Goal: Navigation & Orientation: Find specific page/section

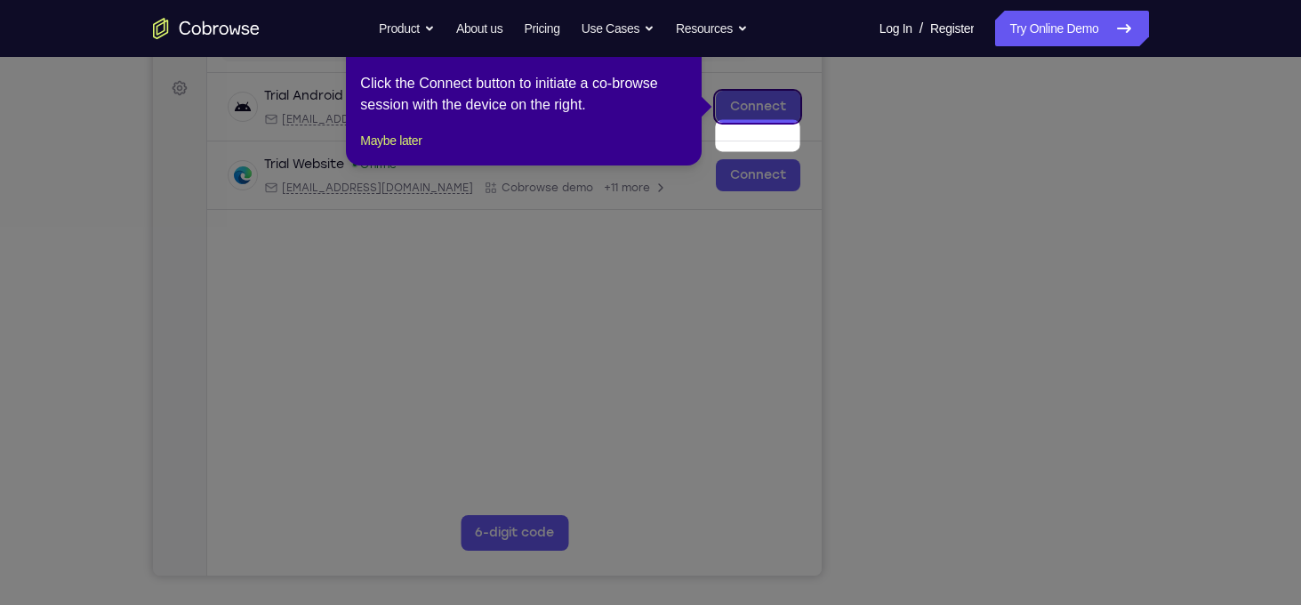
scroll to position [219, 0]
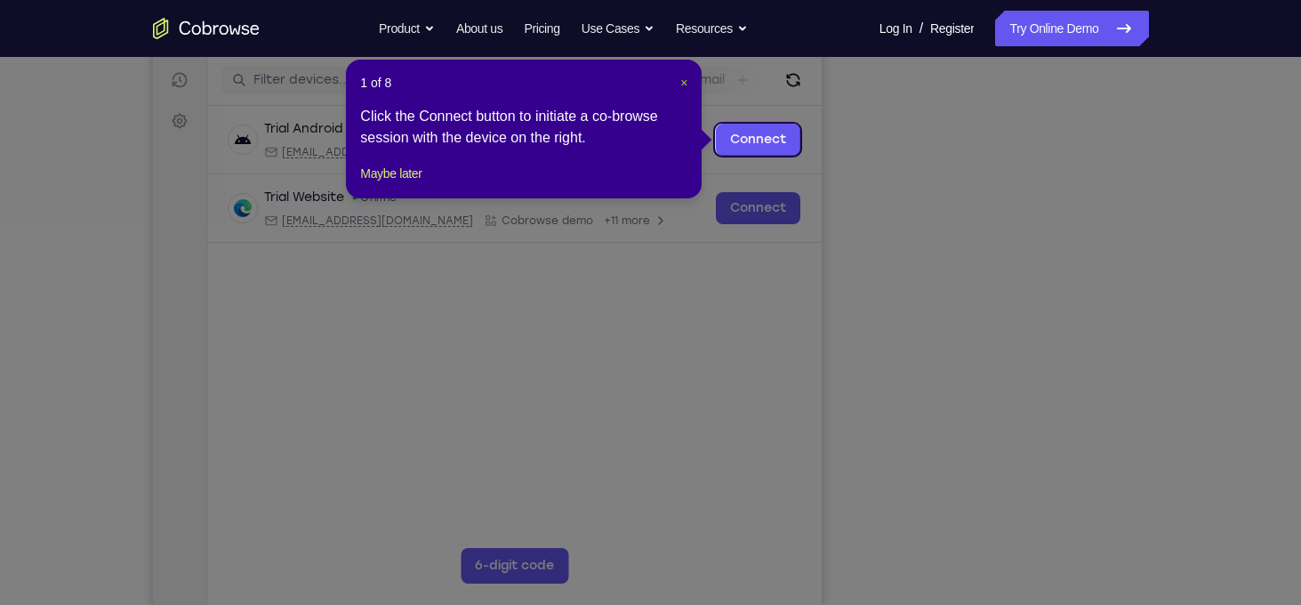
click at [680, 79] on span "×" at bounding box center [683, 83] width 7 height 14
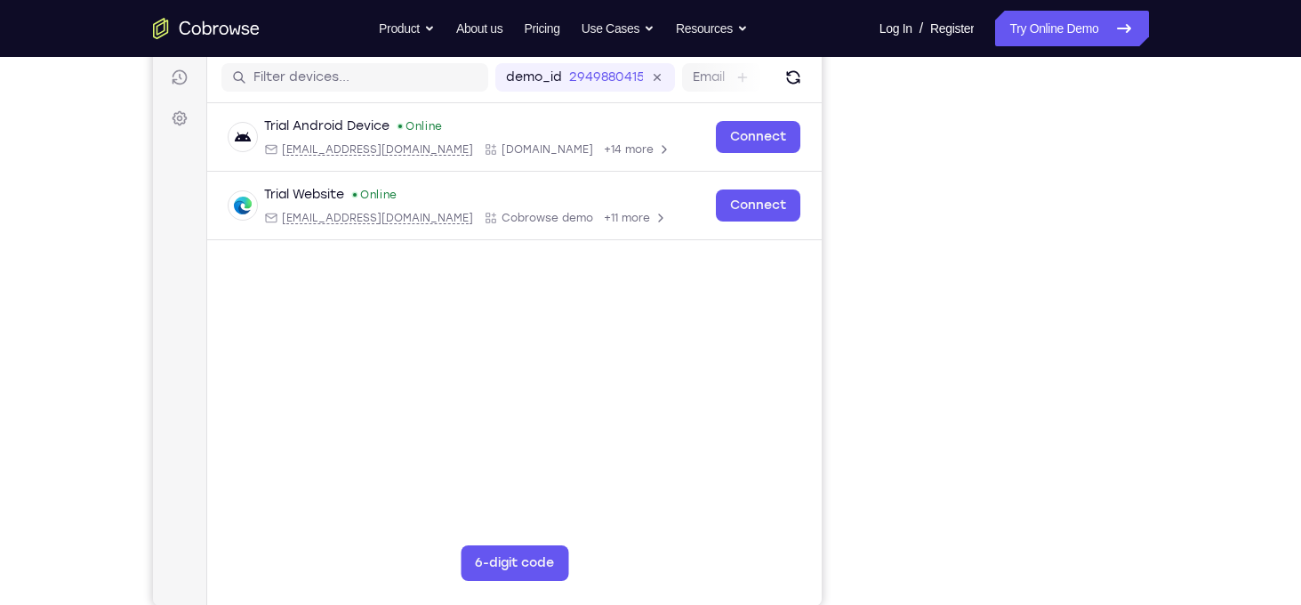
scroll to position [253, 0]
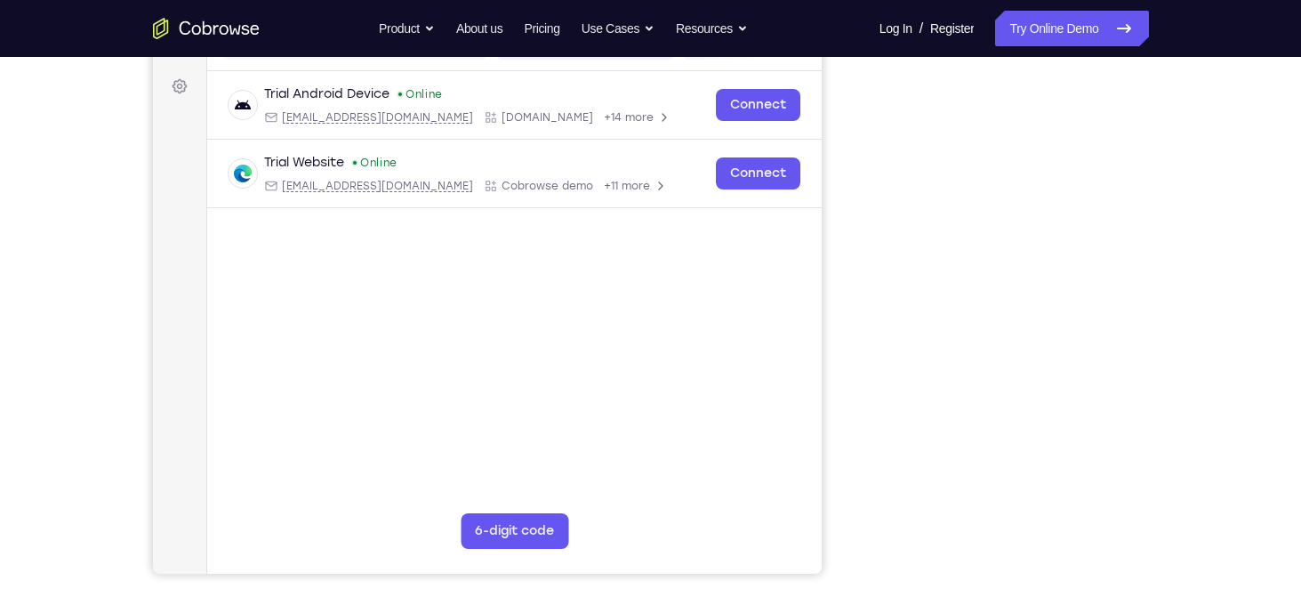
click at [1157, 565] on div "Your Support Agent Your Customer Web iOS Android Next Steps We’d be happy to gi…" at bounding box center [651, 389] width 1138 height 1173
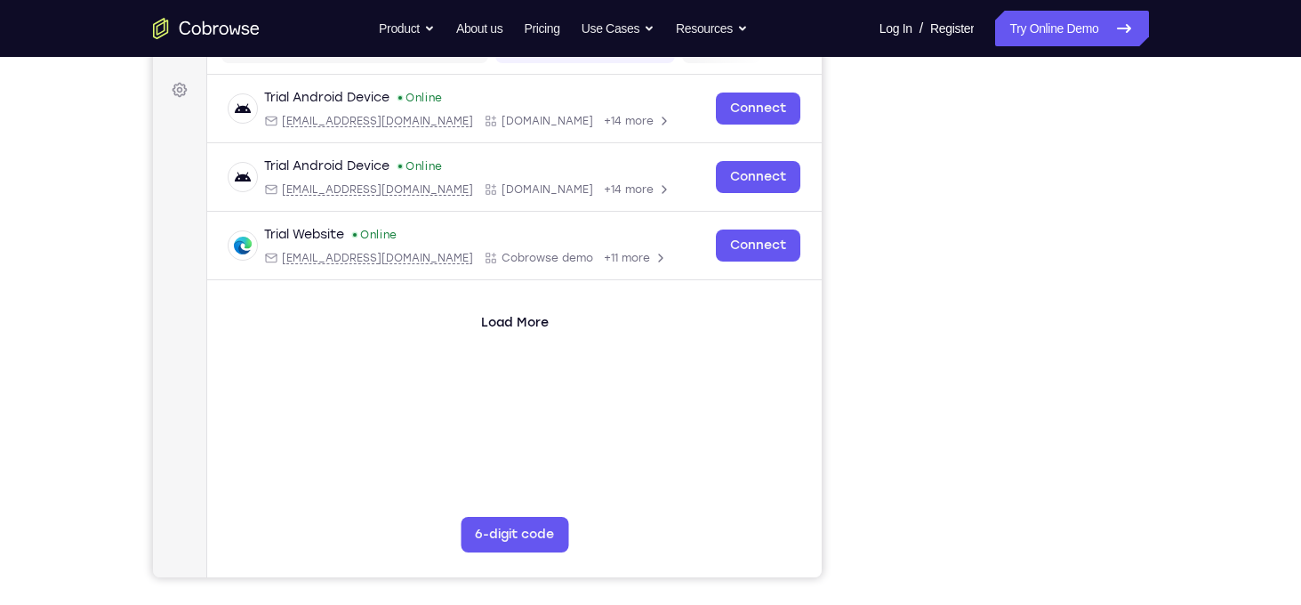
scroll to position [217, 0]
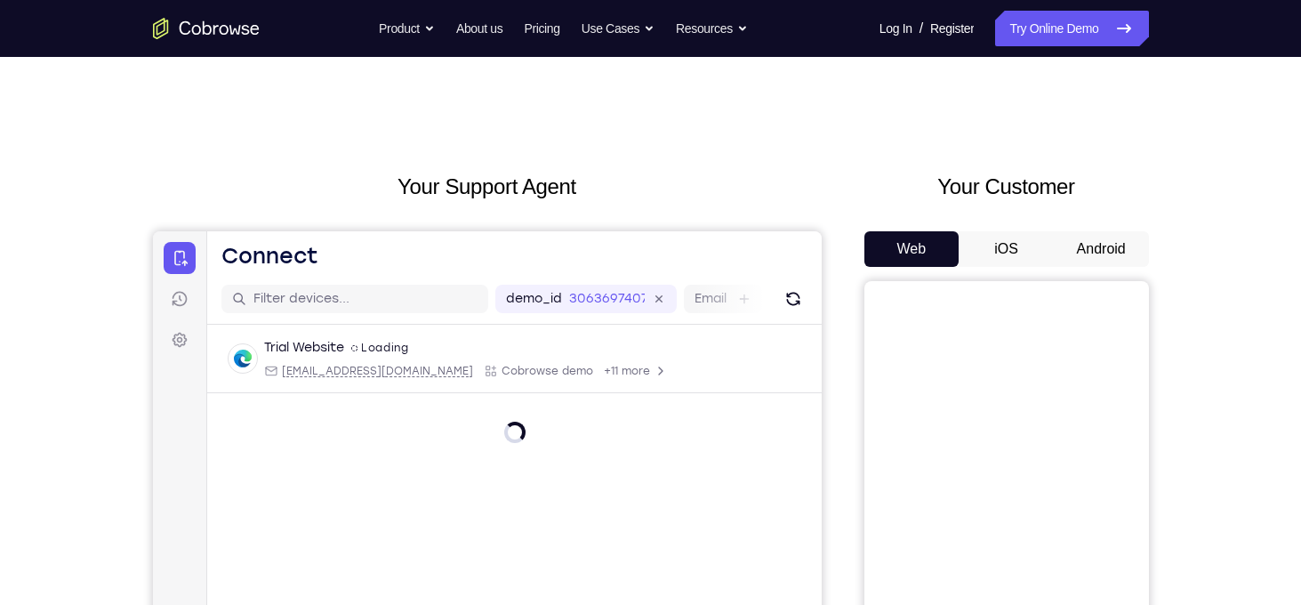
click at [1118, 252] on button "Android" at bounding box center [1101, 249] width 95 height 36
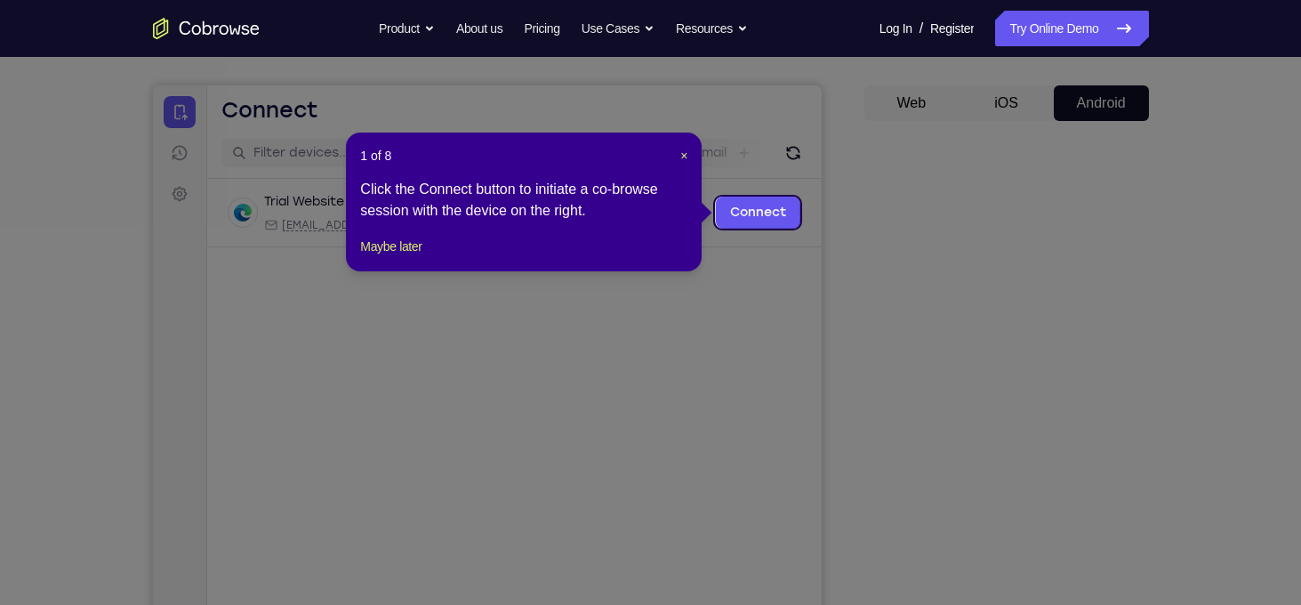
scroll to position [146, 0]
click at [686, 147] on button "×" at bounding box center [683, 156] width 7 height 18
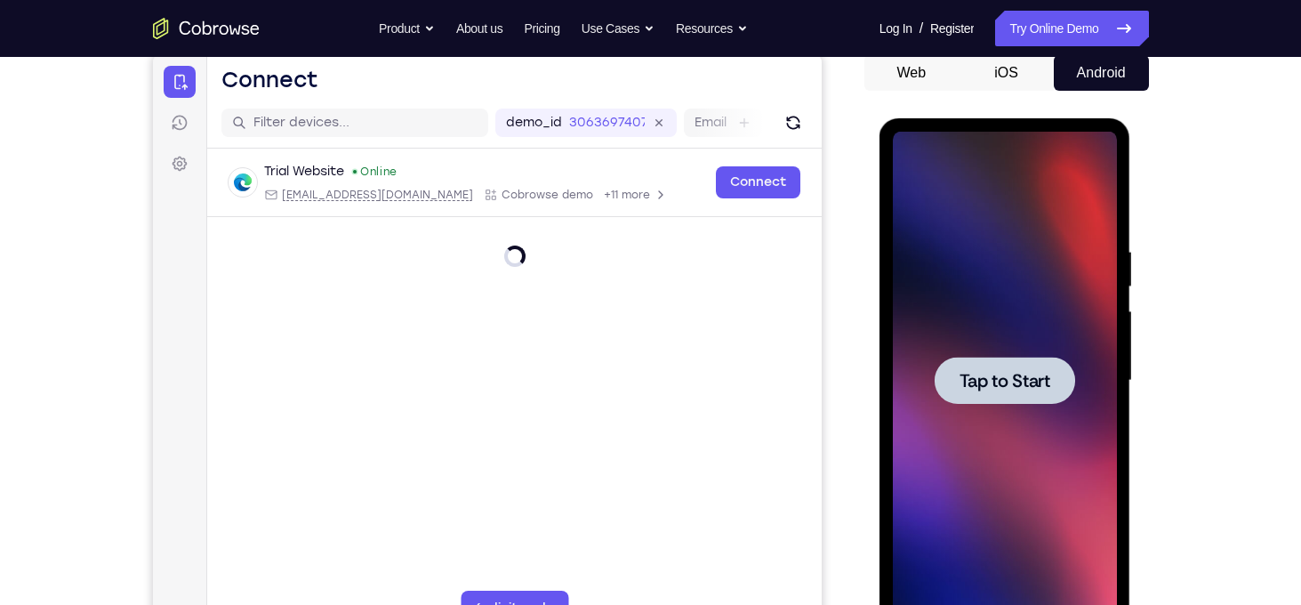
scroll to position [0, 0]
click at [1023, 364] on div at bounding box center [1005, 380] width 140 height 47
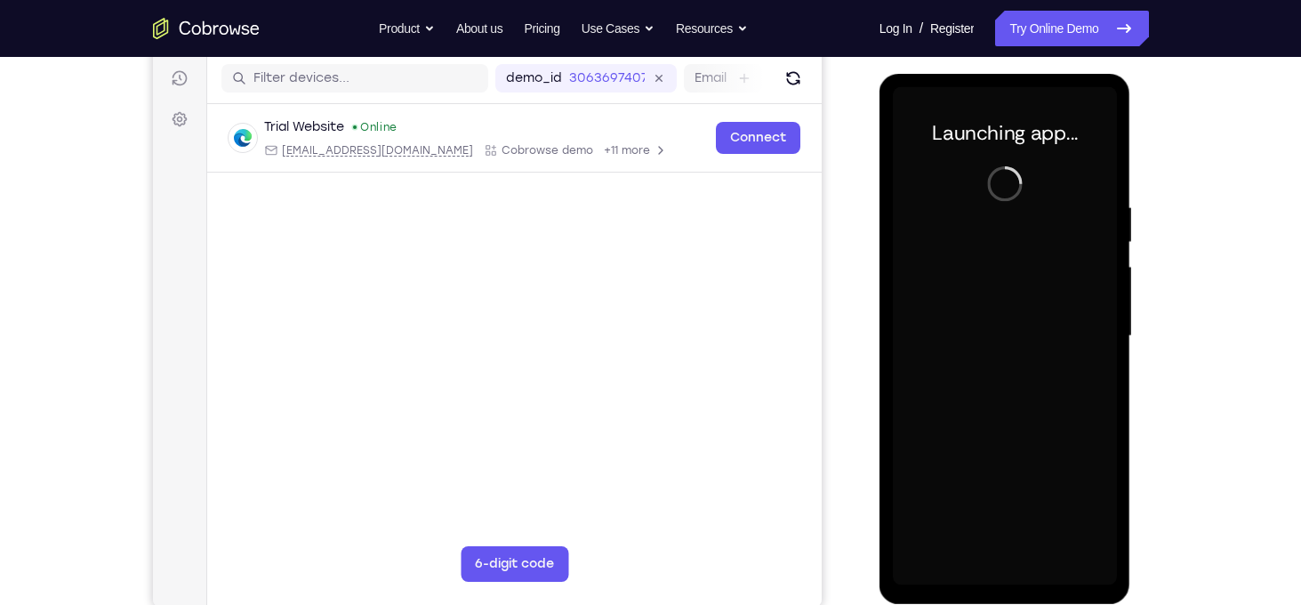
scroll to position [231, 0]
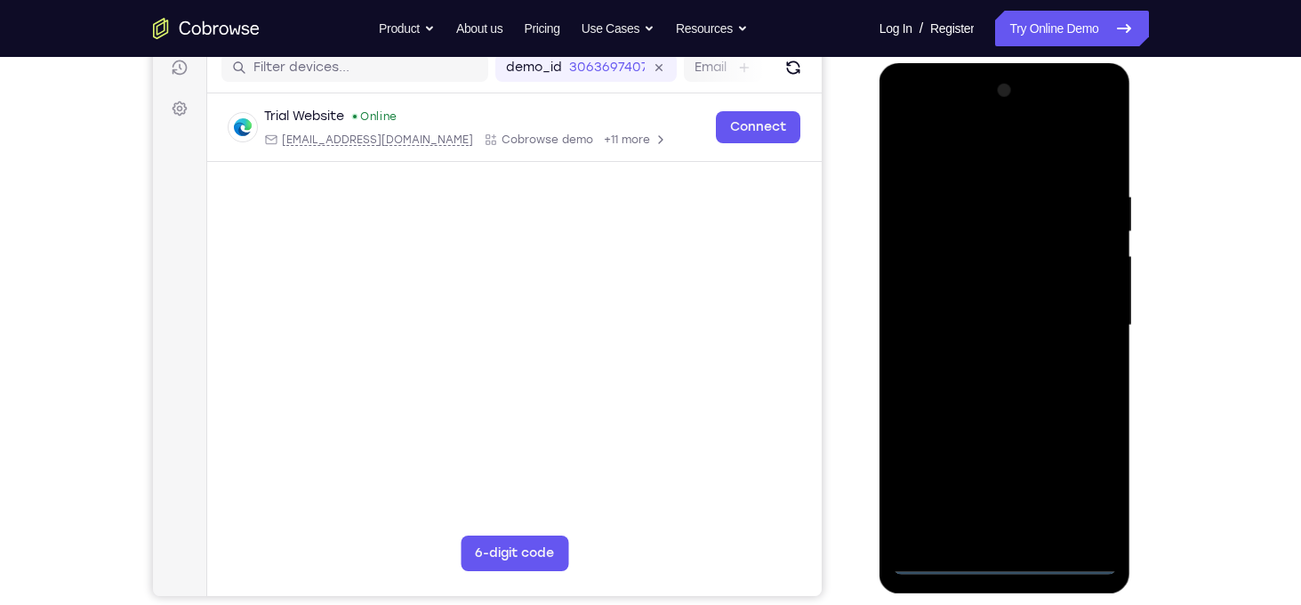
click at [1008, 563] on div at bounding box center [1005, 325] width 224 height 498
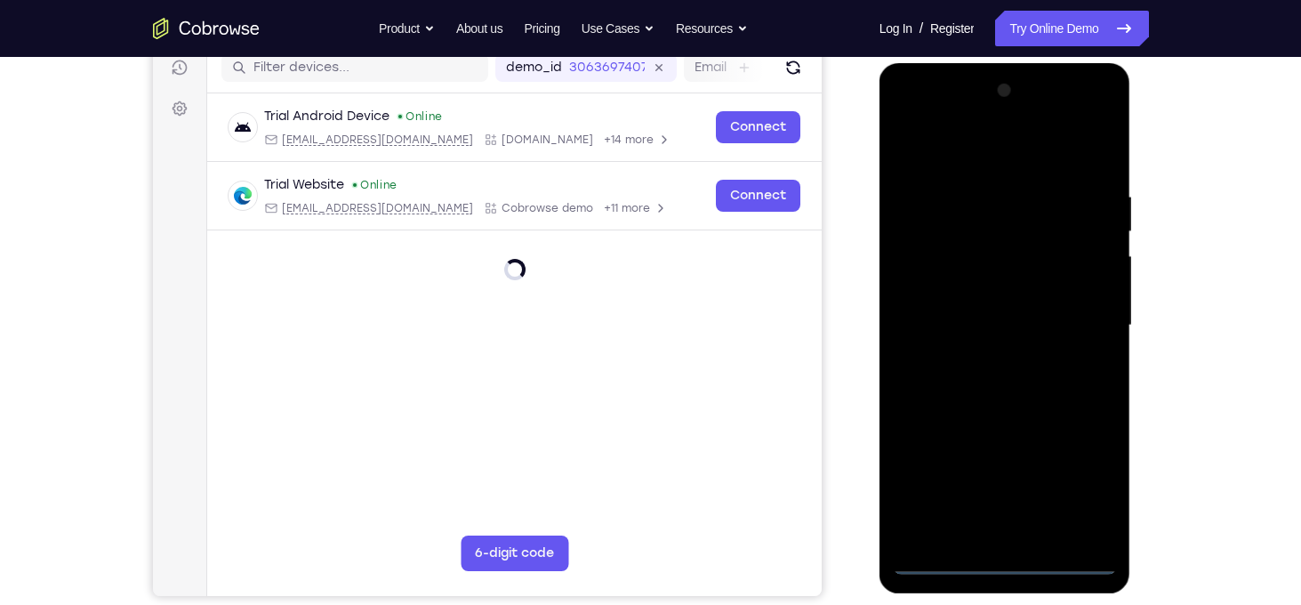
click at [1073, 486] on div at bounding box center [1005, 325] width 224 height 498
click at [955, 140] on div at bounding box center [1005, 325] width 224 height 498
click at [1002, 149] on div at bounding box center [1005, 325] width 224 height 498
click at [1082, 326] on div at bounding box center [1005, 325] width 224 height 498
click at [981, 357] on div at bounding box center [1005, 325] width 224 height 498
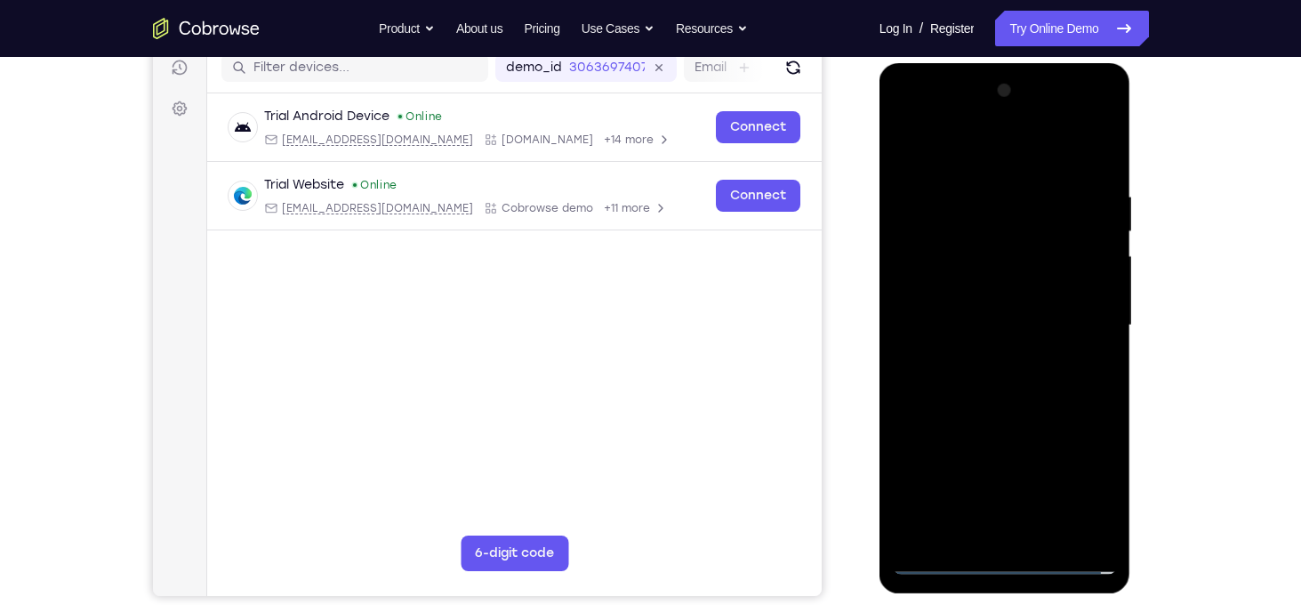
click at [1022, 298] on div at bounding box center [1005, 325] width 224 height 498
click at [1015, 287] on div at bounding box center [1005, 325] width 224 height 498
click at [1046, 333] on div at bounding box center [1005, 325] width 224 height 498
click at [1057, 389] on div at bounding box center [1005, 325] width 224 height 498
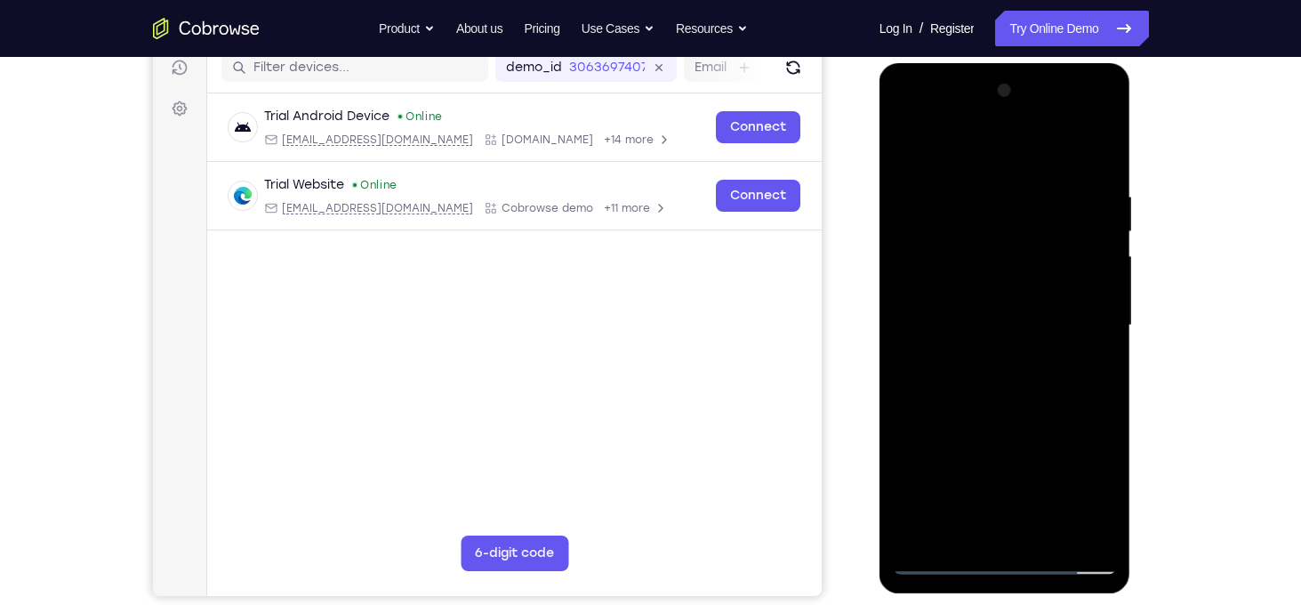
click at [1096, 166] on div at bounding box center [1005, 325] width 224 height 498
click at [1020, 403] on div at bounding box center [1005, 325] width 224 height 498
drag, startPoint x: 1061, startPoint y: 177, endPoint x: 905, endPoint y: 197, distance: 156.8
click at [905, 197] on div at bounding box center [1005, 325] width 224 height 498
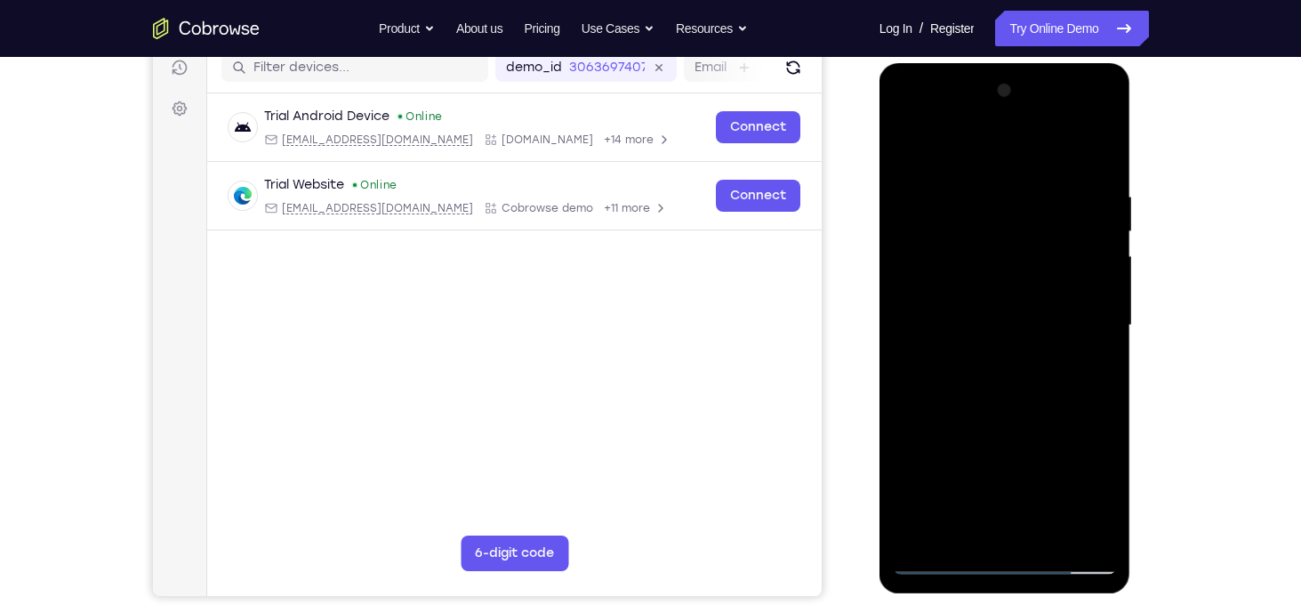
drag, startPoint x: 1077, startPoint y: 185, endPoint x: 1728, endPoint y: 248, distance: 654.0
click at [879, 186] on html "Online web based iOS Simulators and Android Emulators. Run iPhone, iPad, Mobile…" at bounding box center [1005, 330] width 253 height 534
drag, startPoint x: 1082, startPoint y: 191, endPoint x: 879, endPoint y: 209, distance: 203.5
click at [879, 209] on div at bounding box center [1005, 328] width 252 height 530
drag, startPoint x: 1107, startPoint y: 188, endPoint x: 894, endPoint y: 199, distance: 213.7
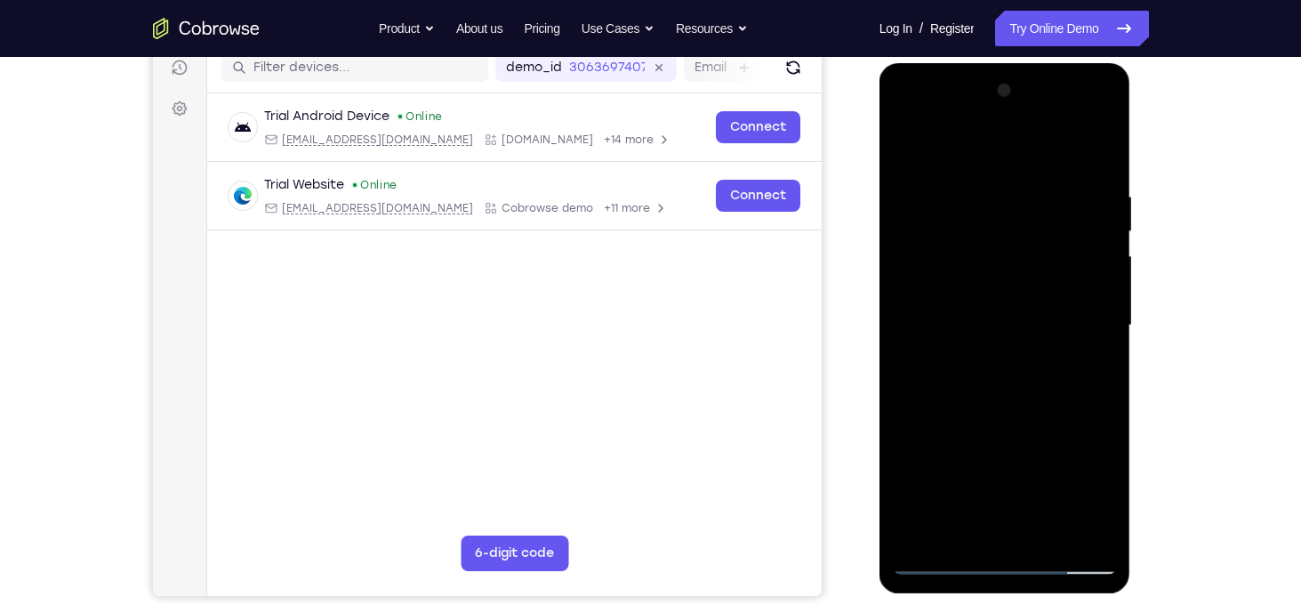
click at [894, 199] on div at bounding box center [1005, 325] width 224 height 498
drag, startPoint x: 1108, startPoint y: 191, endPoint x: 879, endPoint y: 173, distance: 229.2
click at [879, 173] on div at bounding box center [1005, 328] width 252 height 530
drag, startPoint x: 1097, startPoint y: 197, endPoint x: 1743, endPoint y: 275, distance: 650.2
click at [879, 213] on html "Online web based iOS Simulators and Android Emulators. Run iPhone, iPad, Mobile…" at bounding box center [1005, 330] width 253 height 534
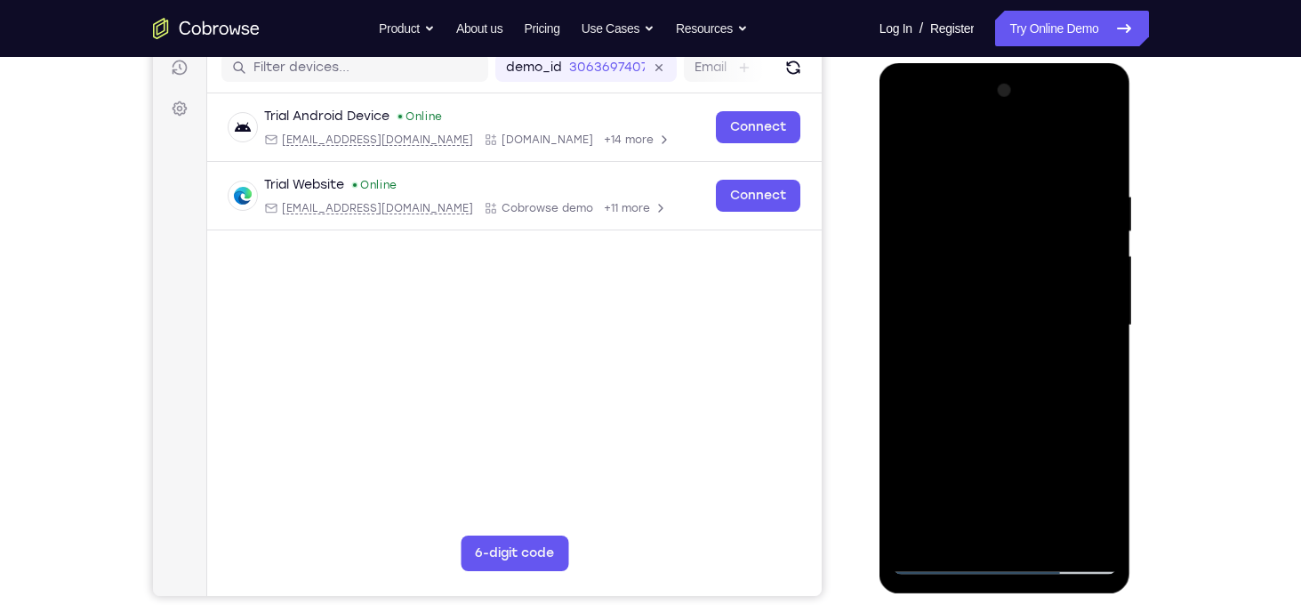
drag, startPoint x: 1064, startPoint y: 187, endPoint x: 774, endPoint y: 213, distance: 291.9
click at [879, 213] on html "Online web based iOS Simulators and Android Emulators. Run iPhone, iPad, Mobile…" at bounding box center [1005, 330] width 253 height 534
drag, startPoint x: 1108, startPoint y: 193, endPoint x: 1726, endPoint y: 261, distance: 621.8
click at [879, 198] on html "Online web based iOS Simulators and Android Emulators. Run iPhone, iPad, Mobile…" at bounding box center [1005, 330] width 253 height 534
drag, startPoint x: 1012, startPoint y: 381, endPoint x: 975, endPoint y: -54, distance: 436.4
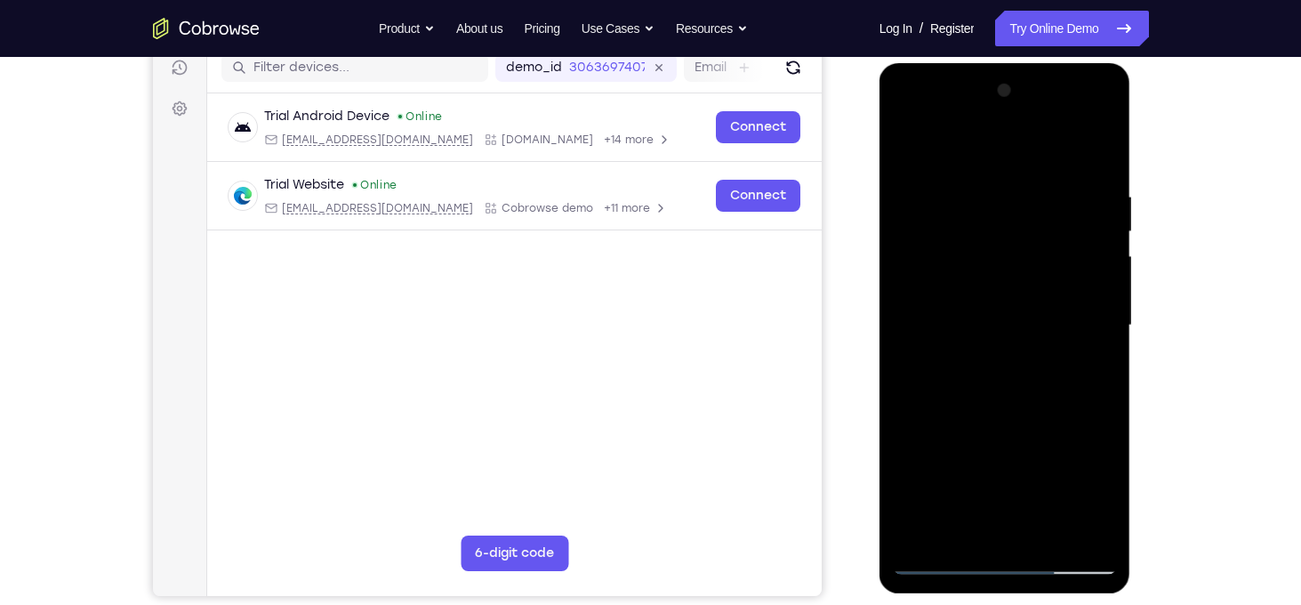
click at [975, 63] on html "Online web based iOS Simulators and Android Emulators. Run iPhone, iPad, Mobile…" at bounding box center [1005, 330] width 253 height 534
drag, startPoint x: 1013, startPoint y: 419, endPoint x: 1010, endPoint y: 260, distance: 159.2
click at [1010, 260] on div at bounding box center [1005, 325] width 224 height 498
drag, startPoint x: 1015, startPoint y: 420, endPoint x: 1008, endPoint y: 214, distance: 205.5
click at [1008, 214] on div at bounding box center [1005, 325] width 224 height 498
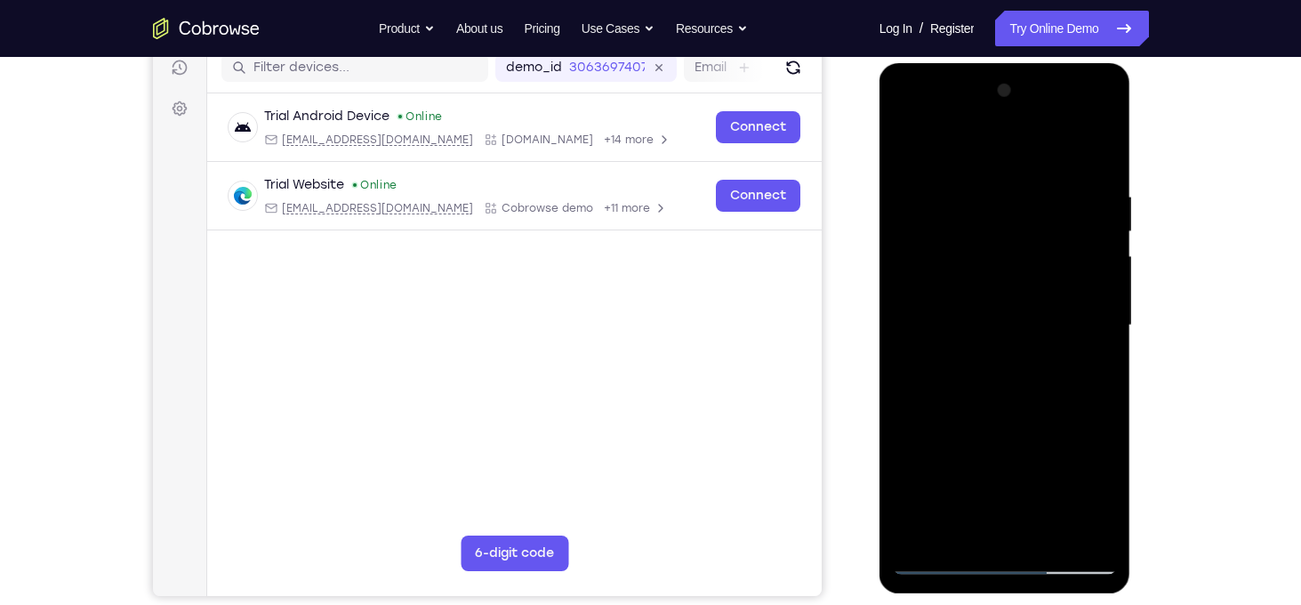
drag, startPoint x: 1001, startPoint y: 341, endPoint x: 995, endPoint y: 152, distance: 188.6
click at [995, 152] on div at bounding box center [1005, 325] width 224 height 498
